Goal: Find contact information: Find contact information

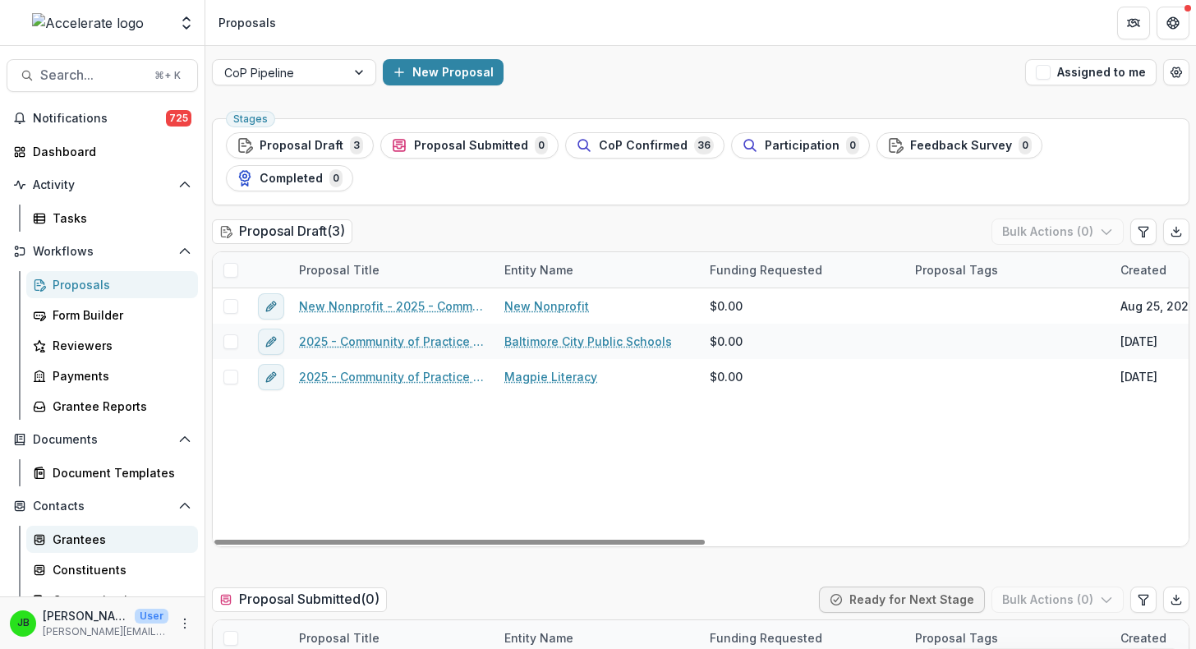
click at [94, 534] on div "Grantees" at bounding box center [119, 539] width 132 height 17
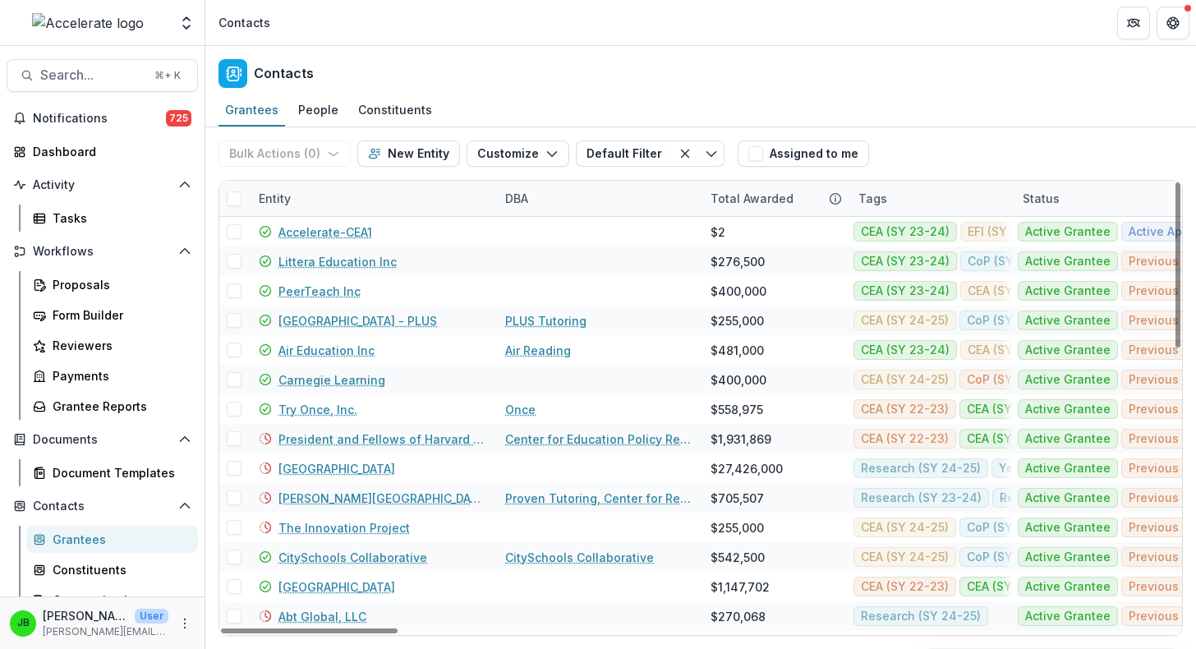
click at [278, 208] on div "Entity" at bounding box center [372, 198] width 246 height 35
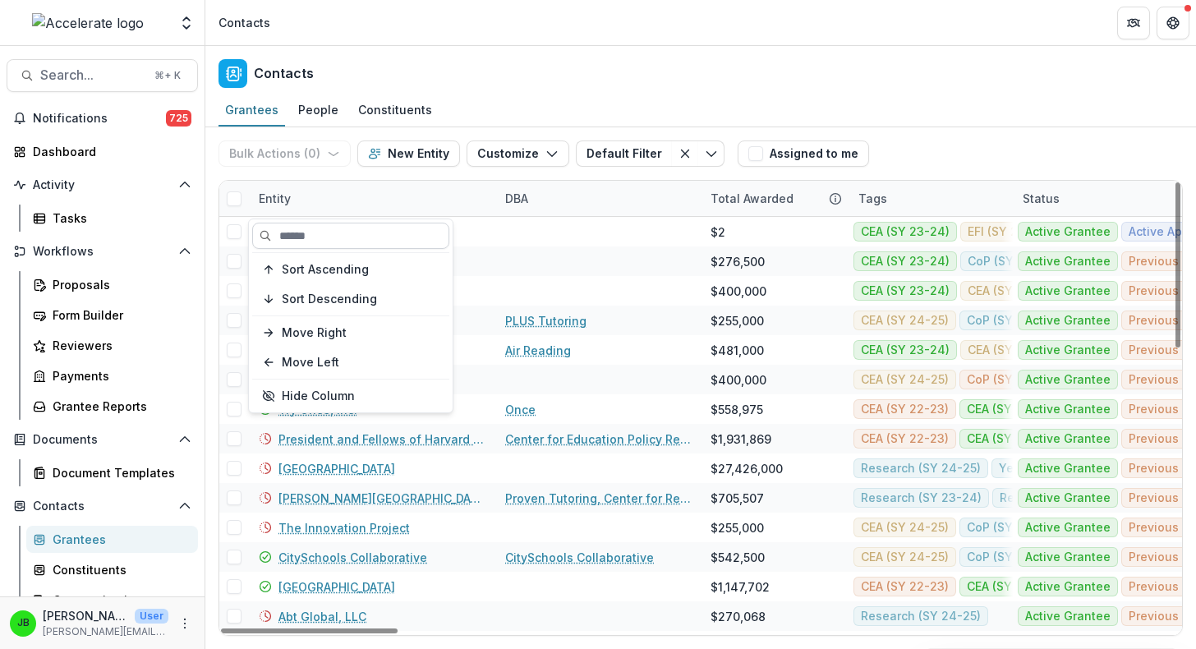
click at [305, 246] on input at bounding box center [350, 236] width 197 height 26
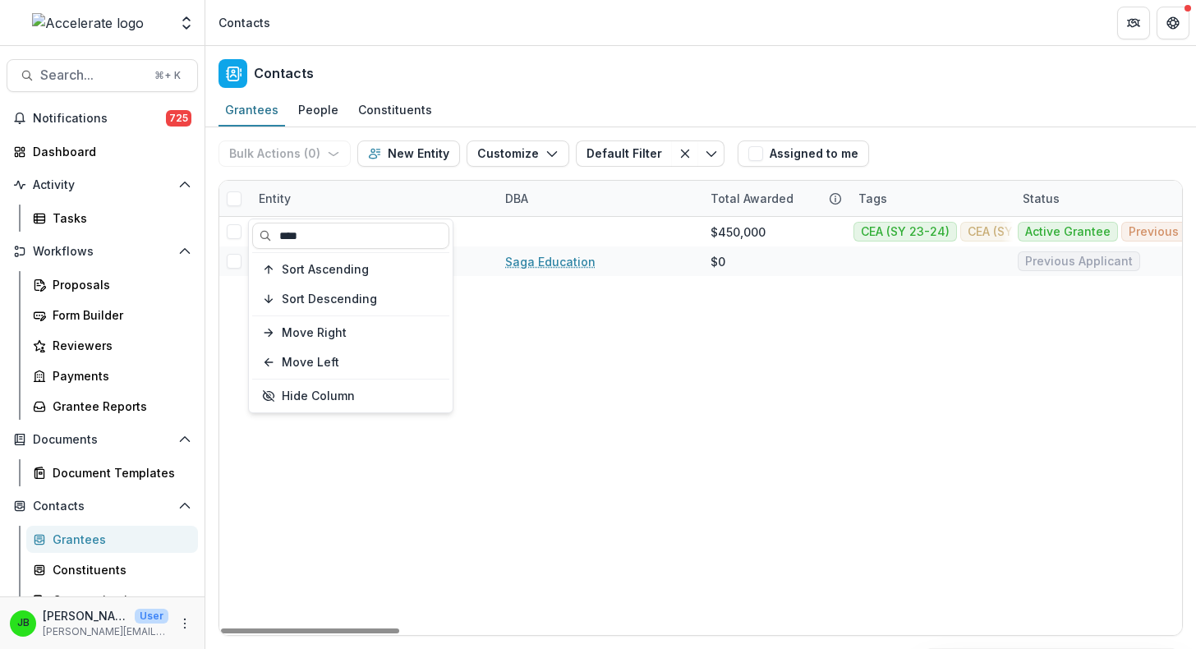
type input "****"
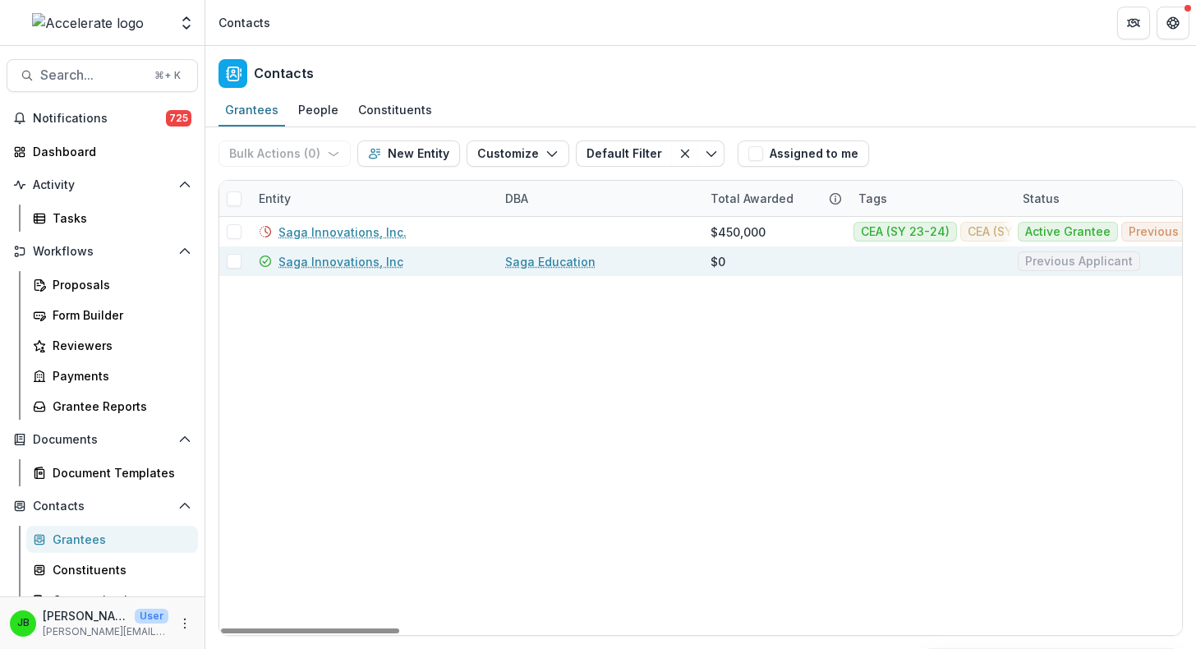
click at [335, 267] on link "Saga Innovations, Inc" at bounding box center [340, 261] width 125 height 17
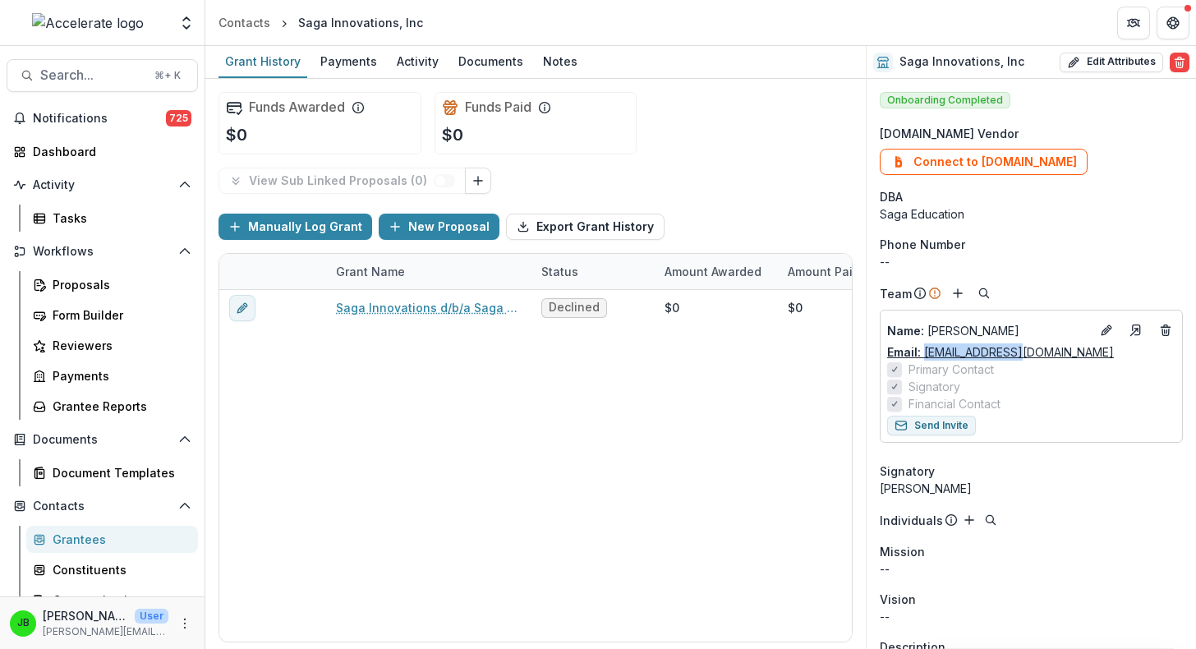
drag, startPoint x: 1026, startPoint y: 354, endPoint x: 925, endPoint y: 356, distance: 101.0
click at [925, 356] on div "Email: [EMAIL_ADDRESS][DOMAIN_NAME]" at bounding box center [1031, 351] width 288 height 17
copy link "[EMAIL_ADDRESS][DOMAIN_NAME]"
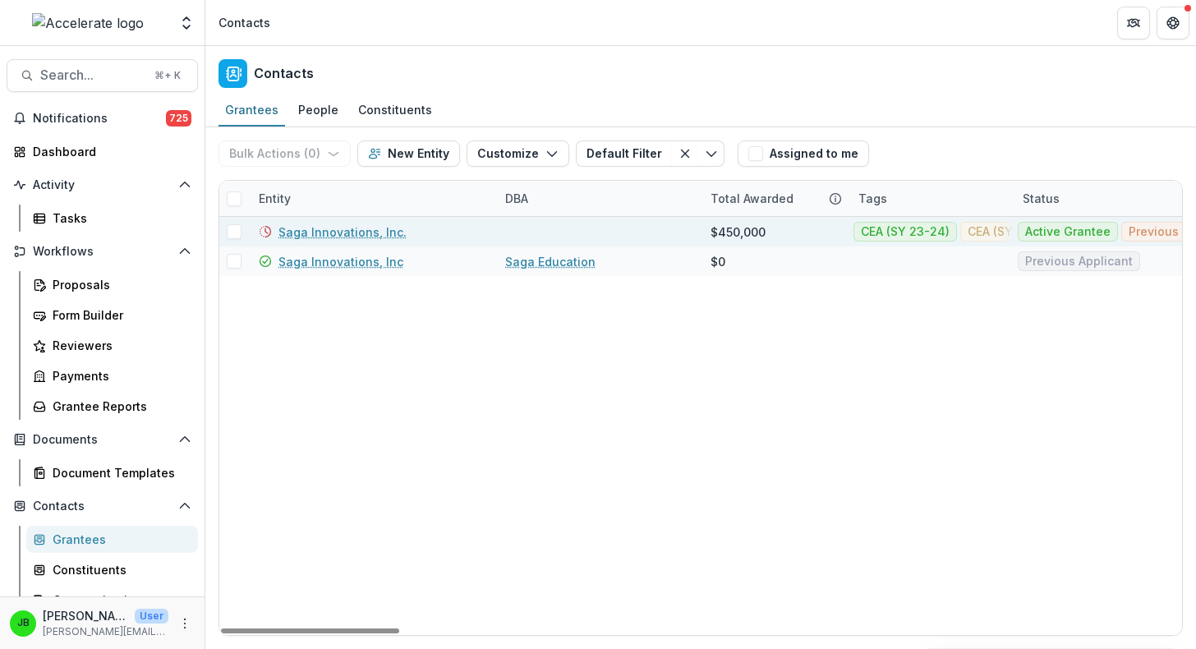
click at [353, 234] on link "Saga Innovations, Inc." at bounding box center [342, 231] width 128 height 17
